Goal: Register for event/course

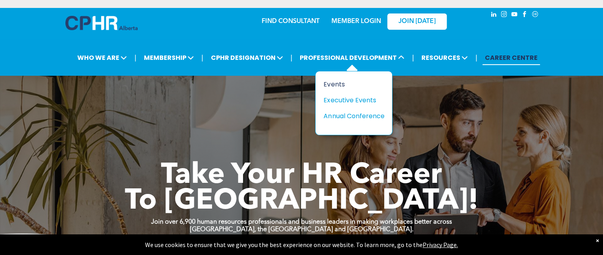
click at [338, 81] on div "Events" at bounding box center [351, 84] width 55 height 10
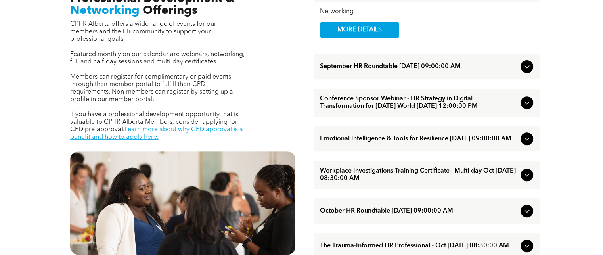
scroll to position [308, 0]
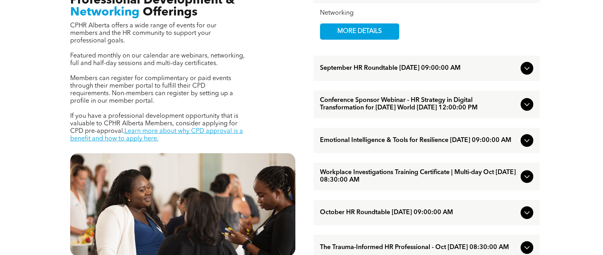
click at [394, 72] on span "September HR Roundtable [DATE] 09:00:00 AM" at bounding box center [419, 69] width 198 height 8
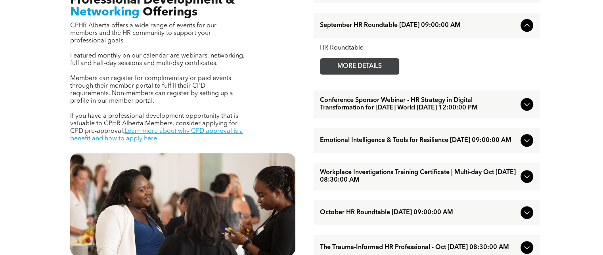
click at [371, 74] on span "MORE DETAILS" at bounding box center [359, 66] width 63 height 15
